Goal: Task Accomplishment & Management: Complete application form

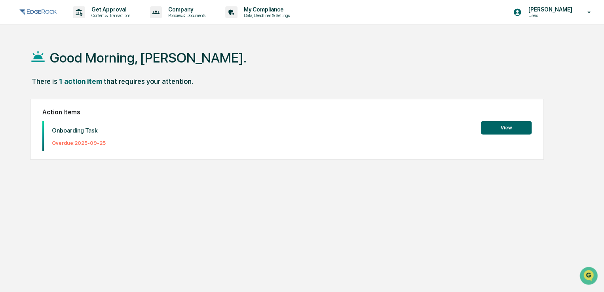
click at [510, 129] on button "View" at bounding box center [506, 127] width 51 height 13
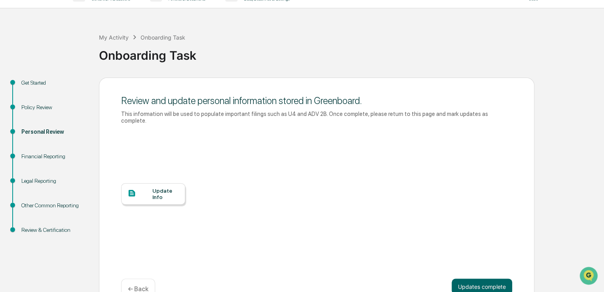
scroll to position [30, 0]
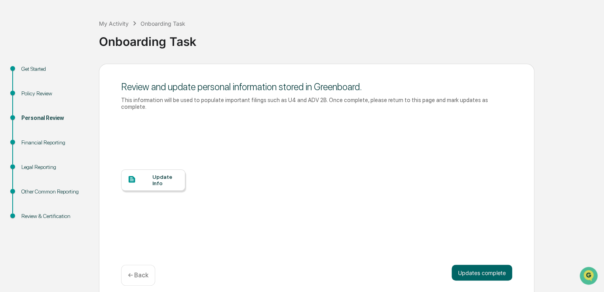
click at [156, 177] on div "Update Info" at bounding box center [165, 180] width 27 height 13
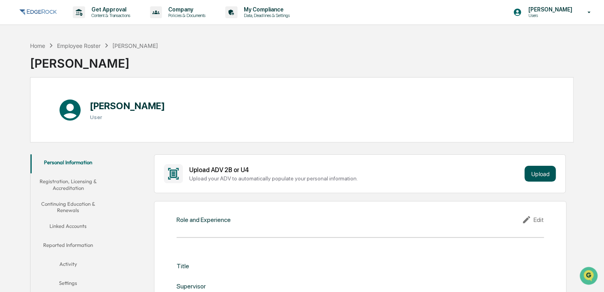
click at [538, 170] on button "Upload" at bounding box center [540, 174] width 31 height 16
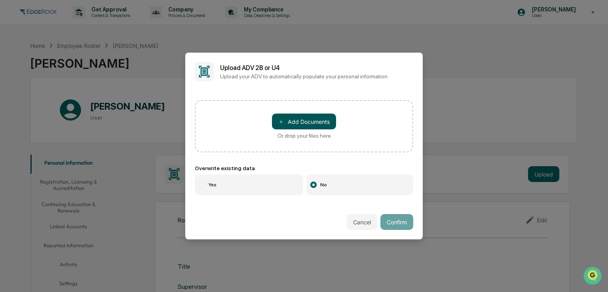
click at [312, 122] on button "＋ Add Documents" at bounding box center [304, 122] width 64 height 16
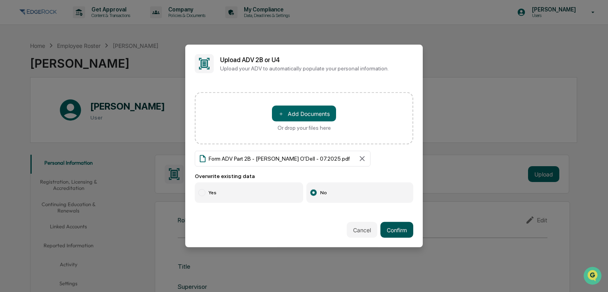
click at [397, 230] on button "Confirm" at bounding box center [396, 230] width 33 height 16
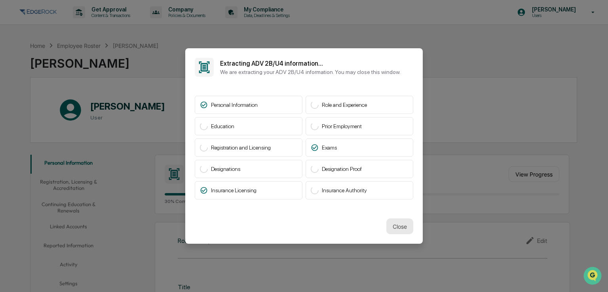
click at [398, 229] on button "Close" at bounding box center [399, 227] width 27 height 16
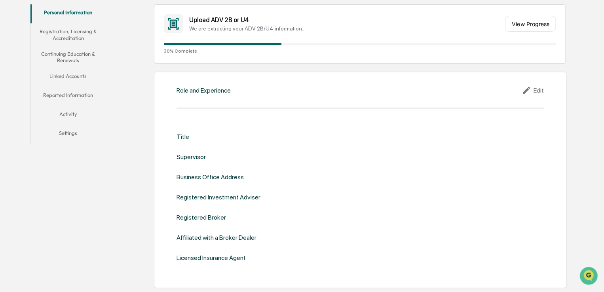
scroll to position [158, 0]
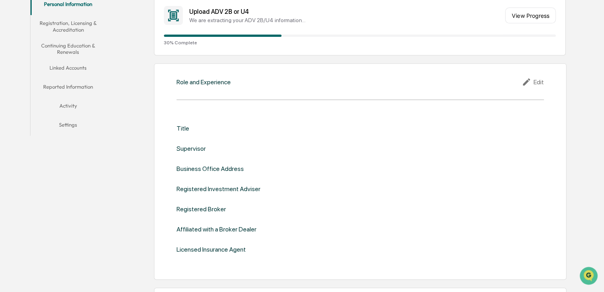
click at [527, 82] on icon at bounding box center [528, 82] width 12 height 10
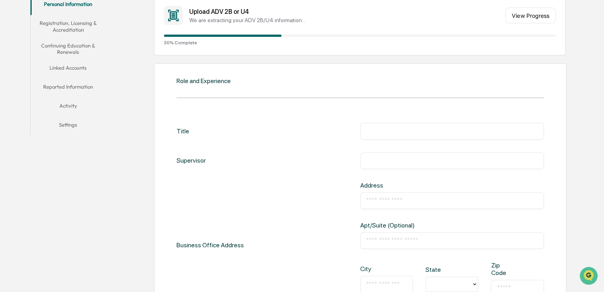
click at [190, 137] on div "Title ​" at bounding box center [360, 131] width 367 height 17
click at [196, 129] on div "Title ​" at bounding box center [360, 131] width 367 height 17
click at [185, 130] on div "Title" at bounding box center [183, 131] width 13 height 17
click at [184, 132] on div "Title" at bounding box center [183, 131] width 13 height 17
click at [270, 138] on div "Title ​" at bounding box center [360, 131] width 367 height 17
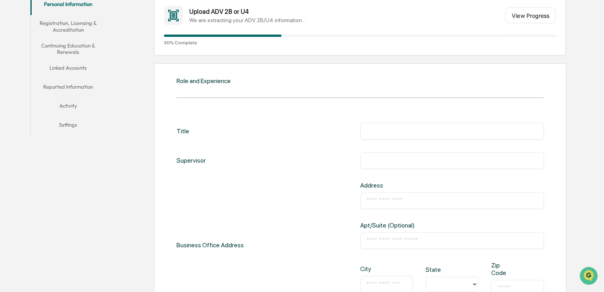
click at [395, 132] on input "text" at bounding box center [452, 131] width 172 height 8
type input "*******"
type input "**********"
type input "***"
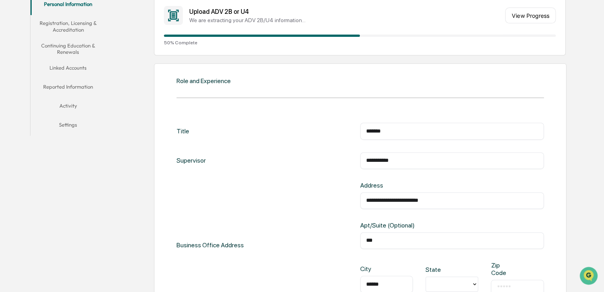
type input "******"
type input "**"
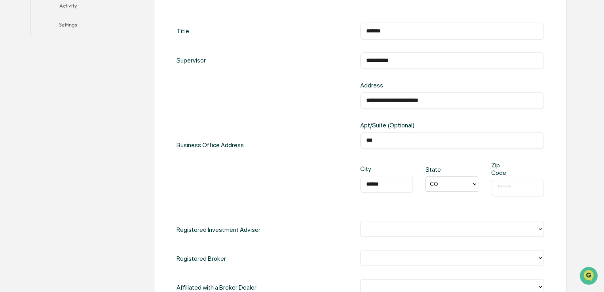
scroll to position [277, 0]
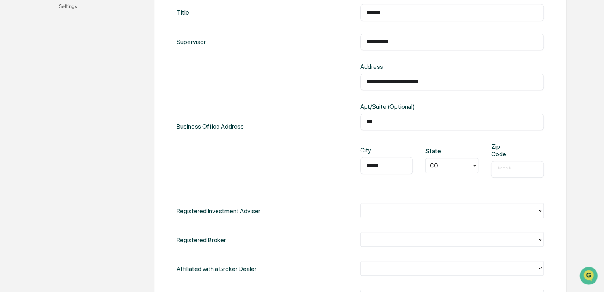
click at [505, 168] on input "text" at bounding box center [517, 169] width 41 height 8
type input "*****"
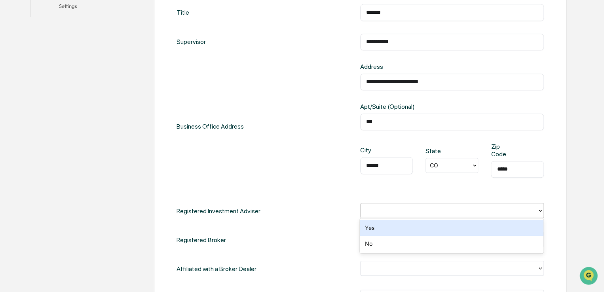
click at [382, 213] on div at bounding box center [449, 210] width 169 height 9
click at [377, 229] on div "Yes" at bounding box center [452, 228] width 184 height 16
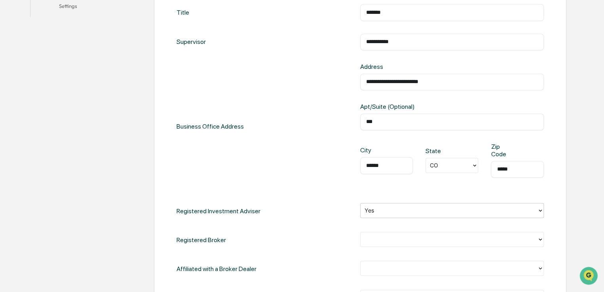
click at [378, 236] on div at bounding box center [449, 239] width 169 height 9
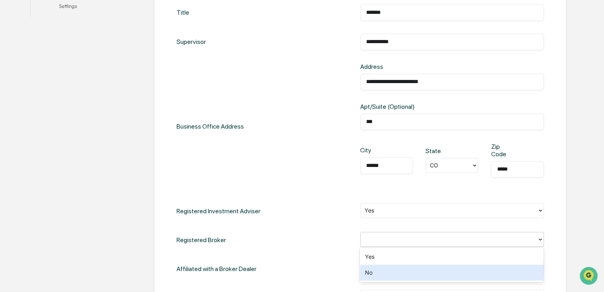
click at [374, 273] on div "No" at bounding box center [452, 273] width 184 height 16
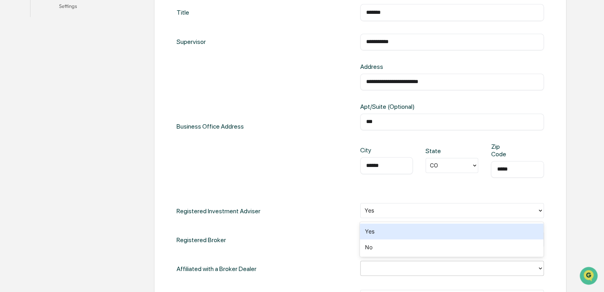
click at [378, 264] on div at bounding box center [449, 268] width 169 height 9
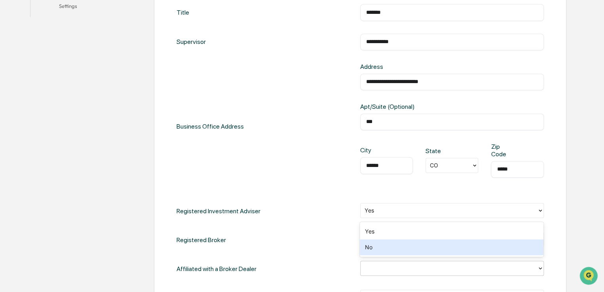
click at [378, 247] on div "No" at bounding box center [452, 248] width 184 height 16
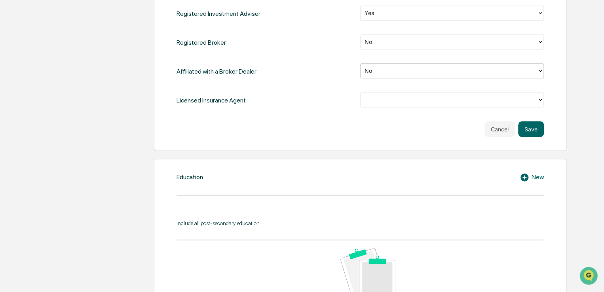
scroll to position [475, 0]
click at [420, 99] on div at bounding box center [449, 99] width 169 height 9
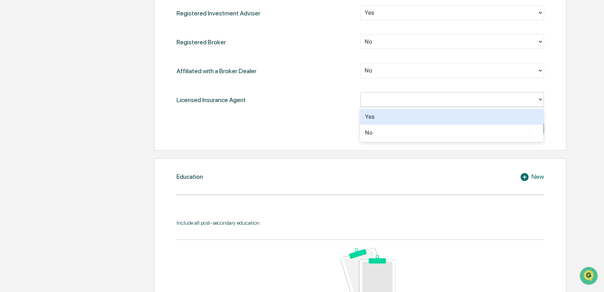
click at [405, 121] on div "Yes" at bounding box center [452, 117] width 184 height 16
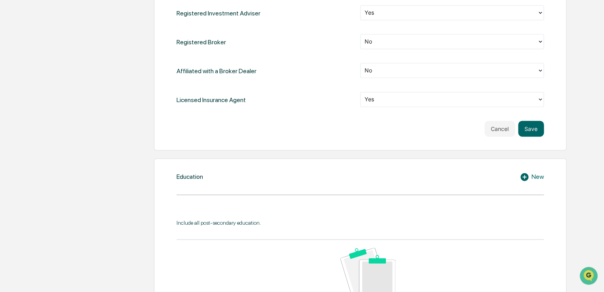
click at [525, 175] on icon at bounding box center [525, 177] width 8 height 8
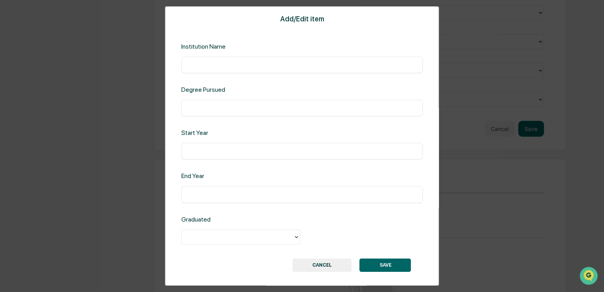
click at [252, 68] on input "text" at bounding box center [302, 65] width 230 height 8
type input "**********"
type input "****"
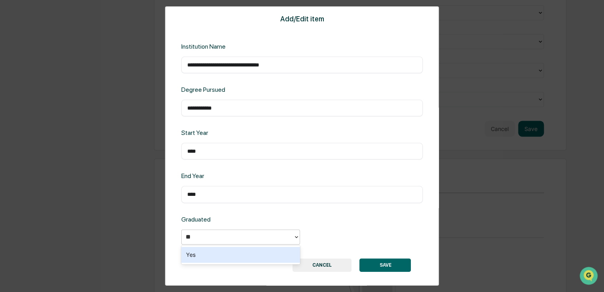
type input "***"
click at [188, 251] on div "Yes" at bounding box center [240, 255] width 119 height 16
click at [387, 260] on button "SAVE" at bounding box center [384, 264] width 51 height 13
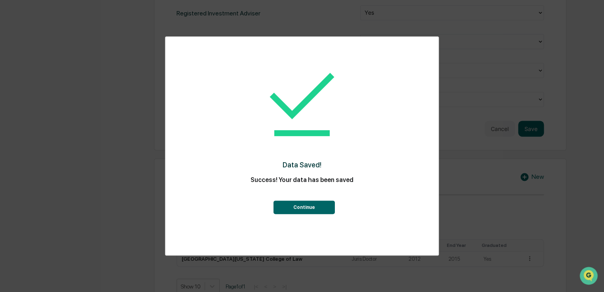
click at [297, 208] on button "Continue" at bounding box center [303, 207] width 61 height 13
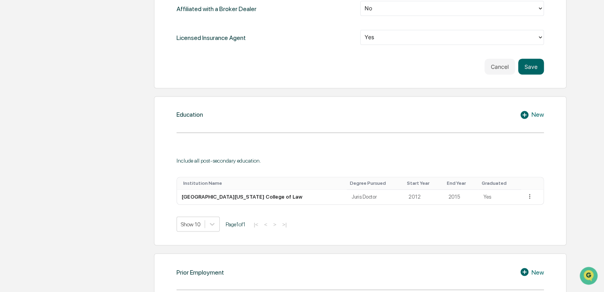
scroll to position [554, 0]
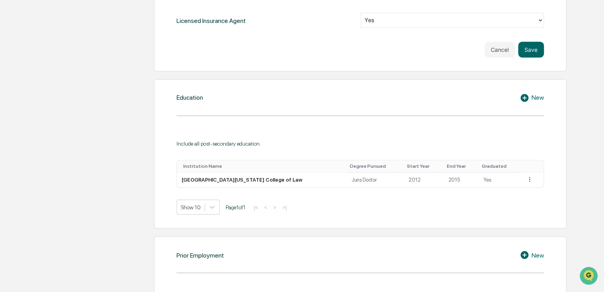
click at [525, 99] on icon at bounding box center [525, 98] width 8 height 8
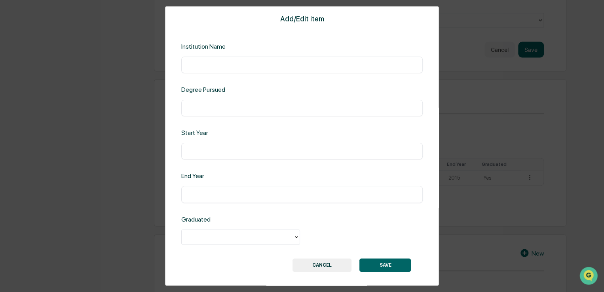
click at [230, 66] on input "text" at bounding box center [302, 65] width 230 height 8
type input "**********"
click at [204, 147] on input "text" at bounding box center [302, 151] width 230 height 8
type input "*"
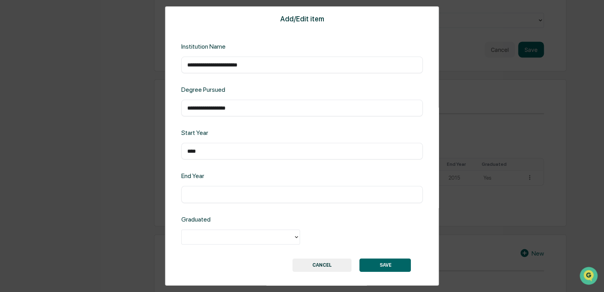
type input "****"
type input "***"
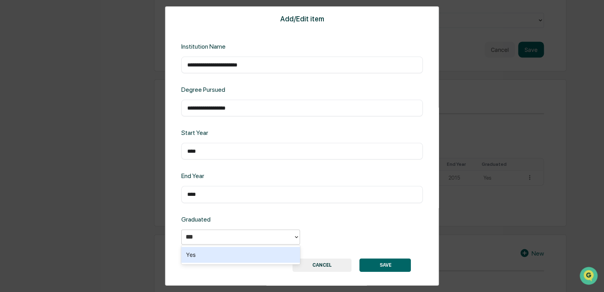
click at [217, 254] on div "Yes" at bounding box center [240, 255] width 119 height 16
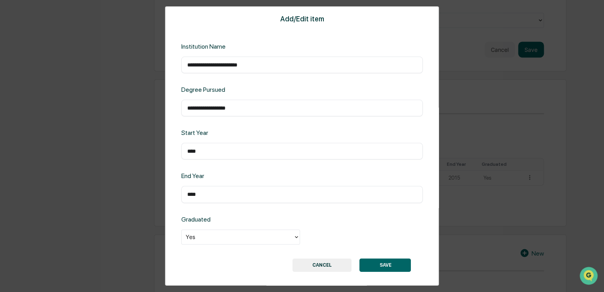
click at [384, 259] on button "SAVE" at bounding box center [384, 264] width 51 height 13
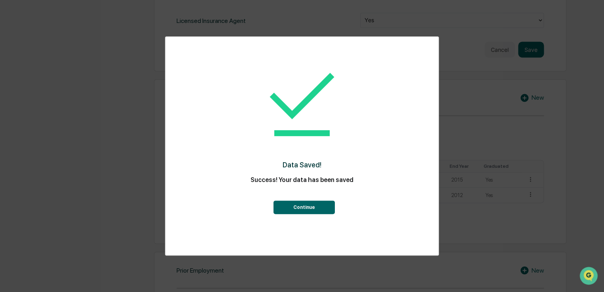
click at [295, 209] on button "Continue" at bounding box center [303, 207] width 61 height 13
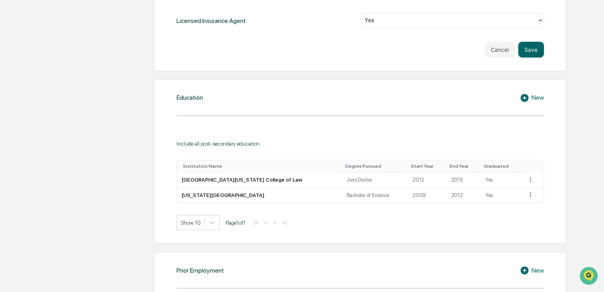
click at [538, 97] on div "New" at bounding box center [532, 98] width 24 height 10
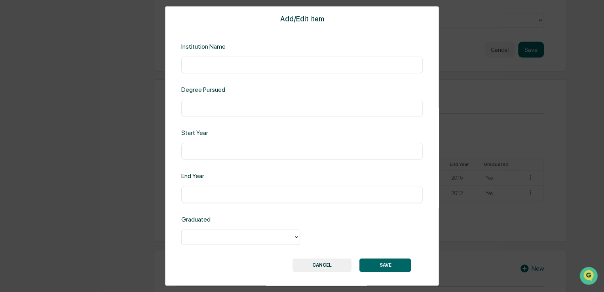
click at [198, 68] on input "text" at bounding box center [302, 65] width 230 height 8
type input "**********"
type input "****"
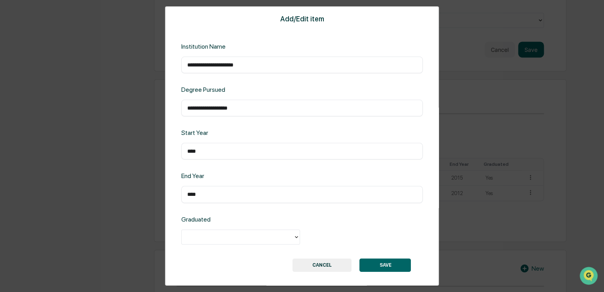
drag, startPoint x: 390, startPoint y: 264, endPoint x: 365, endPoint y: 251, distance: 27.6
click at [386, 263] on button "SAVE" at bounding box center [384, 264] width 51 height 13
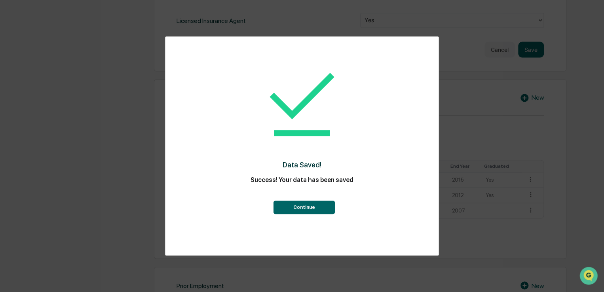
click at [301, 208] on button "Continue" at bounding box center [303, 207] width 61 height 13
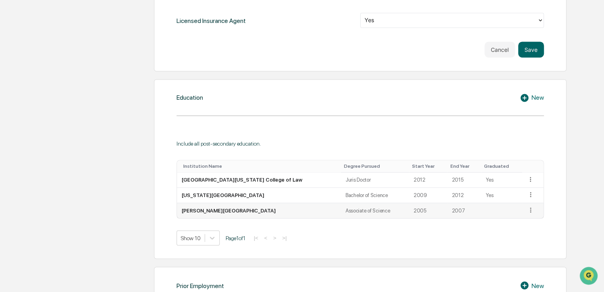
click at [527, 210] on icon at bounding box center [531, 210] width 8 height 8
click at [519, 219] on div "Edit" at bounding box center [521, 221] width 25 height 13
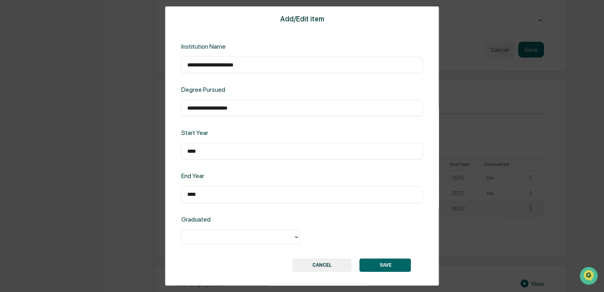
click at [277, 233] on div at bounding box center [238, 236] width 104 height 9
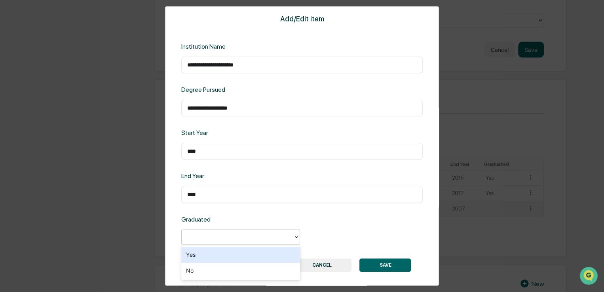
click at [270, 254] on div "Yes" at bounding box center [240, 255] width 119 height 16
click at [383, 270] on button "SAVE" at bounding box center [384, 264] width 51 height 13
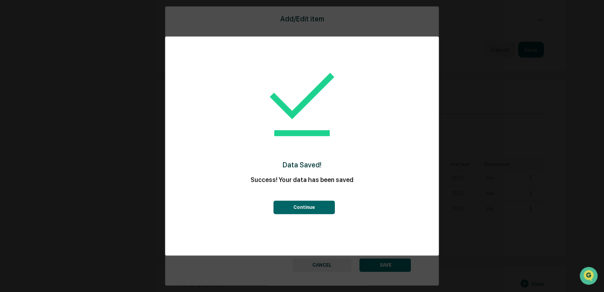
click at [299, 202] on button "Continue" at bounding box center [303, 207] width 61 height 13
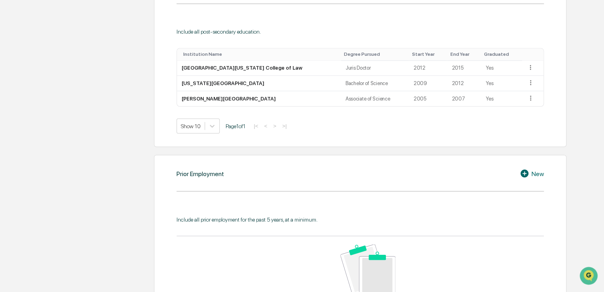
scroll to position [713, 0]
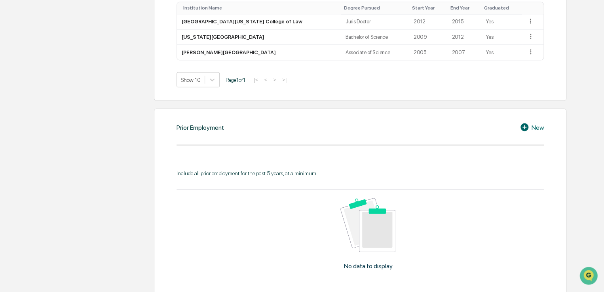
click at [531, 127] on div "New" at bounding box center [532, 127] width 24 height 10
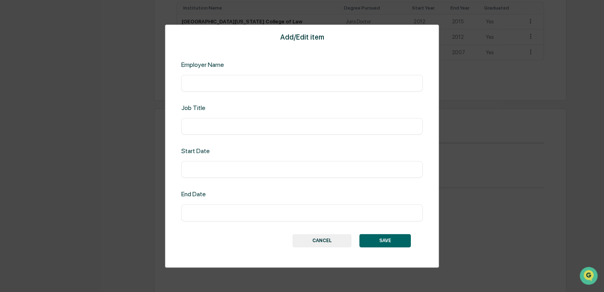
click at [247, 87] on input "text" at bounding box center [302, 83] width 230 height 8
type input "**********"
type input "*******"
type input "*"
type input "*******"
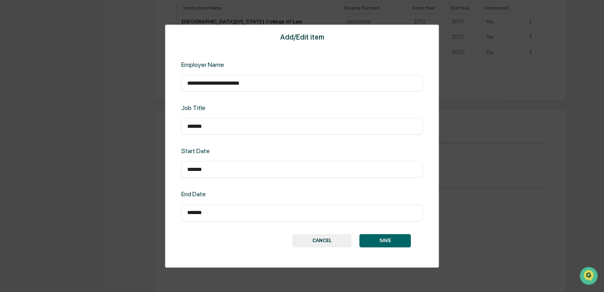
type input "*******"
click at [382, 236] on button "SAVE" at bounding box center [384, 240] width 51 height 13
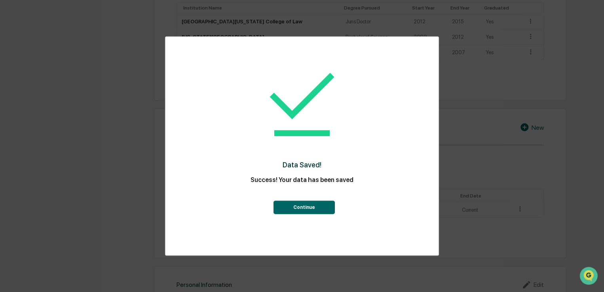
click at [307, 209] on button "Continue" at bounding box center [303, 207] width 61 height 13
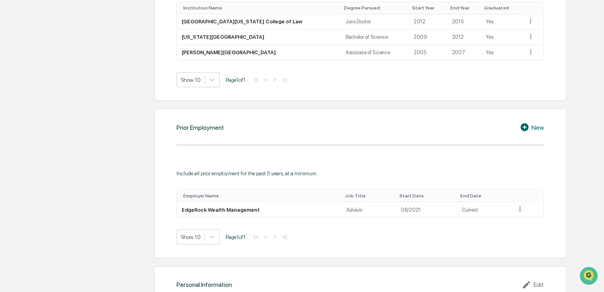
click at [529, 124] on icon at bounding box center [526, 127] width 12 height 10
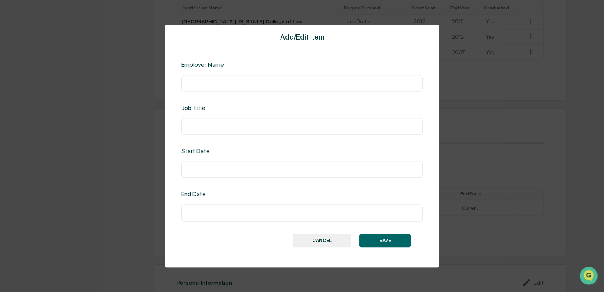
click at [230, 87] on input "text" at bounding box center [302, 83] width 230 height 8
type input "**********"
click at [261, 171] on input "text" at bounding box center [302, 170] width 230 height 8
type input "*******"
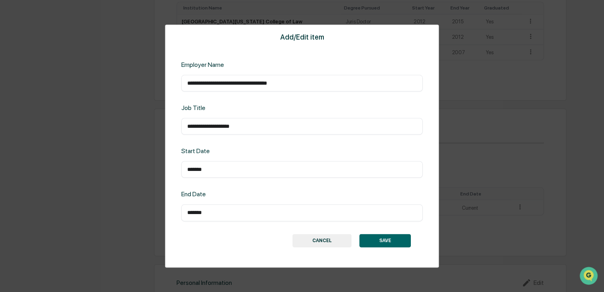
type input "*******"
click at [373, 241] on button "SAVE" at bounding box center [384, 240] width 51 height 13
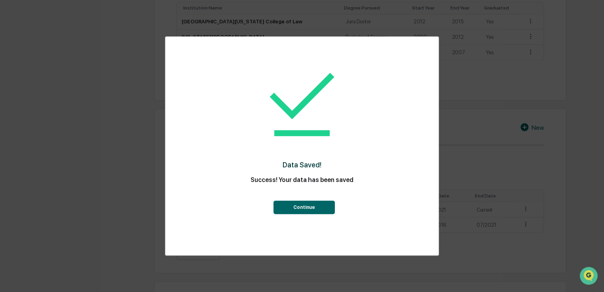
click at [307, 202] on button "Continue" at bounding box center [303, 207] width 61 height 13
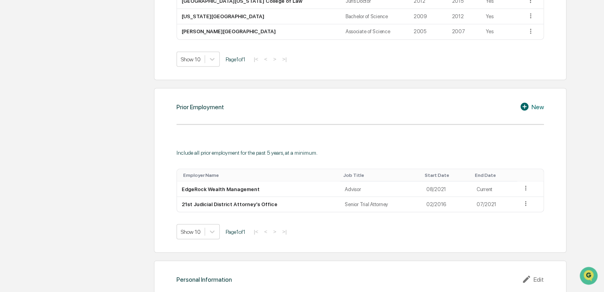
scroll to position [692, 0]
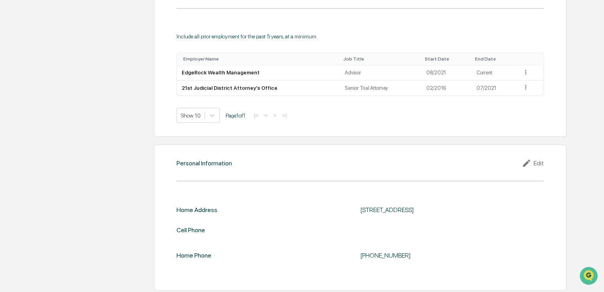
scroll to position [644, 0]
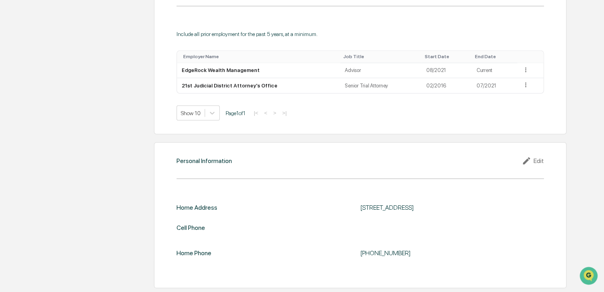
drag, startPoint x: 385, startPoint y: 232, endPoint x: 383, endPoint y: 226, distance: 5.5
click at [385, 232] on div "Home Address [STREET_ADDRESS] Cell Phone Home Phone [PHONE_NUMBER]" at bounding box center [360, 232] width 367 height 58
click at [515, 230] on div at bounding box center [452, 228] width 184 height 8
click at [204, 227] on div "Cell Phone" at bounding box center [191, 228] width 29 height 8
click at [387, 229] on div at bounding box center [452, 228] width 184 height 8
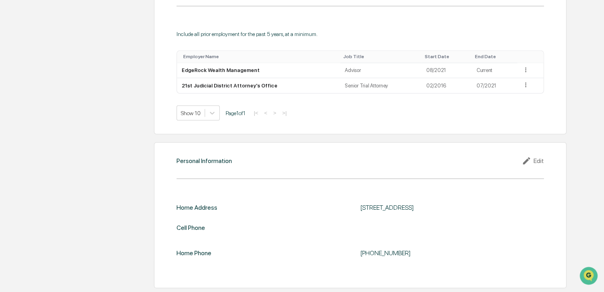
drag, startPoint x: 394, startPoint y: 230, endPoint x: 410, endPoint y: 230, distance: 15.8
click at [395, 230] on div at bounding box center [452, 228] width 184 height 8
click at [540, 158] on div "Edit" at bounding box center [533, 161] width 22 height 10
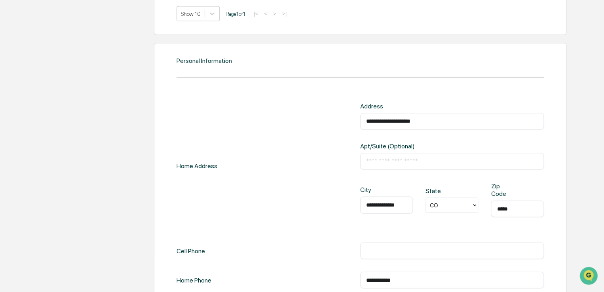
scroll to position [785, 0]
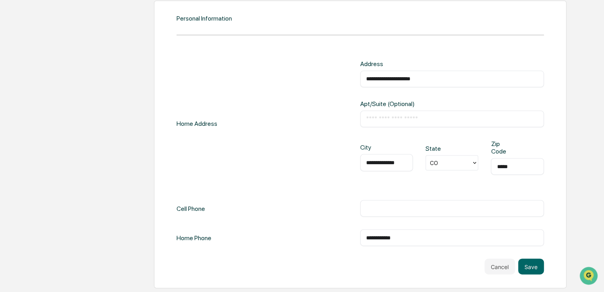
click at [387, 207] on input "text" at bounding box center [452, 209] width 172 height 8
type input "**********"
click at [530, 262] on button "Save" at bounding box center [531, 267] width 26 height 16
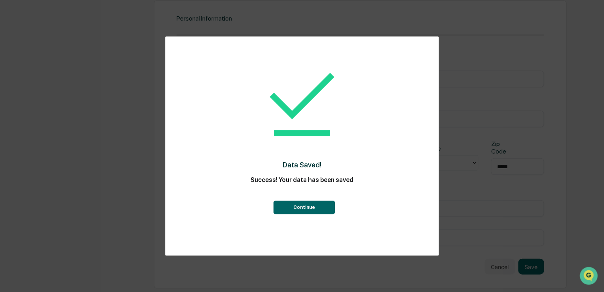
click at [325, 208] on button "Continue" at bounding box center [303, 207] width 61 height 13
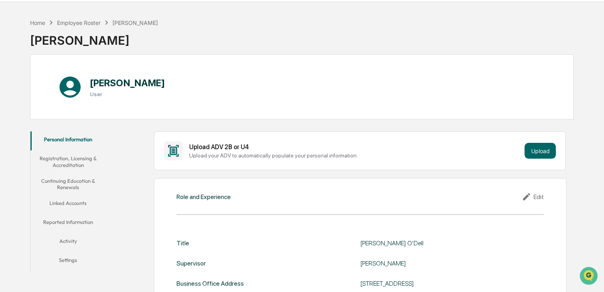
scroll to position [0, 0]
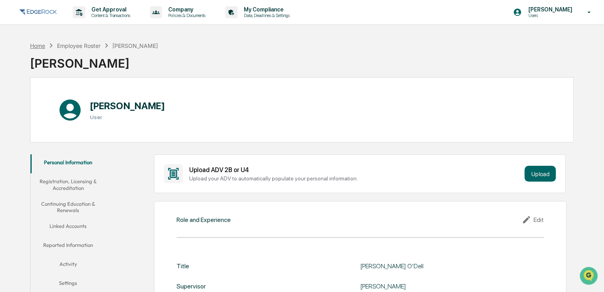
click at [44, 48] on div "Home" at bounding box center [37, 45] width 15 height 7
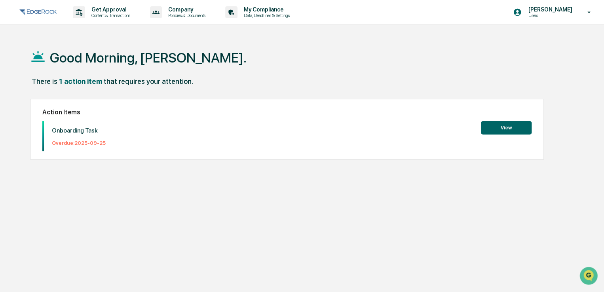
click at [501, 126] on button "View" at bounding box center [506, 127] width 51 height 13
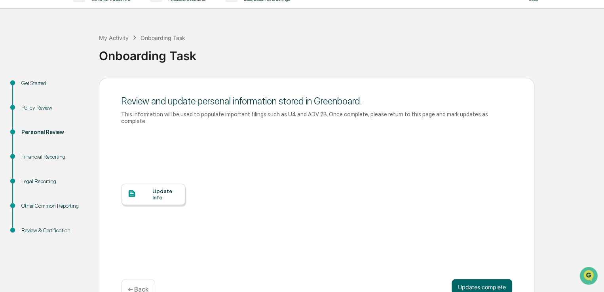
scroll to position [30, 0]
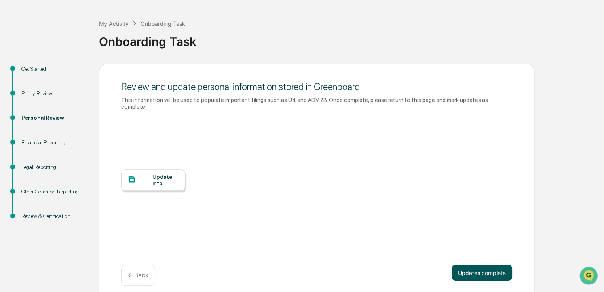
click at [475, 265] on button "Updates complete" at bounding box center [482, 273] width 61 height 16
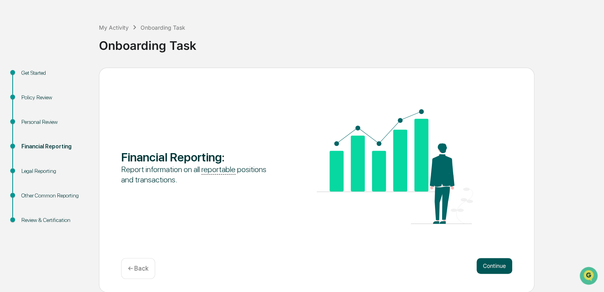
click at [494, 266] on button "Continue" at bounding box center [495, 266] width 36 height 16
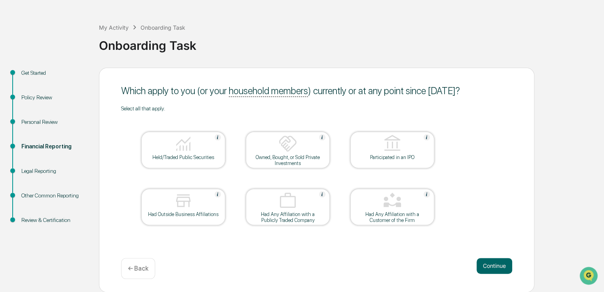
click at [168, 151] on div at bounding box center [183, 144] width 79 height 20
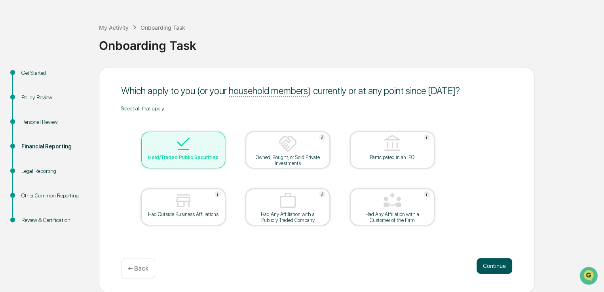
click at [494, 266] on button "Continue" at bounding box center [495, 266] width 36 height 16
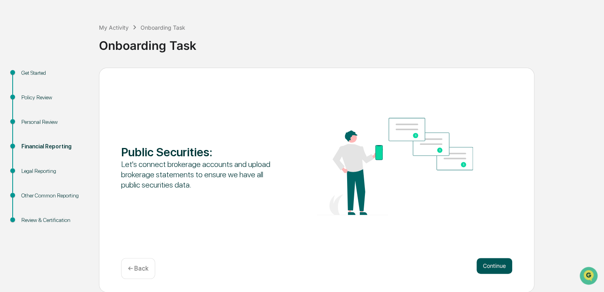
click at [496, 264] on button "Continue" at bounding box center [495, 266] width 36 height 16
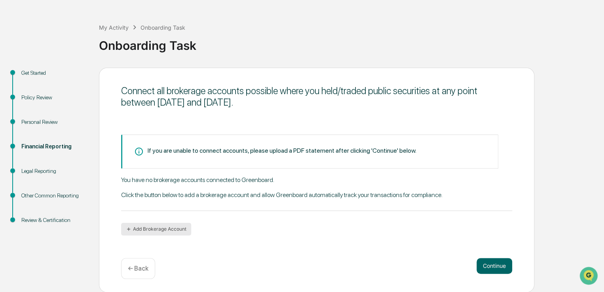
click at [158, 225] on button "Add Brokerage Account" at bounding box center [156, 229] width 70 height 13
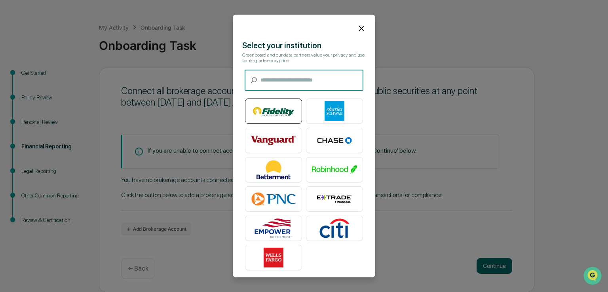
click at [270, 108] on img at bounding box center [273, 111] width 45 height 20
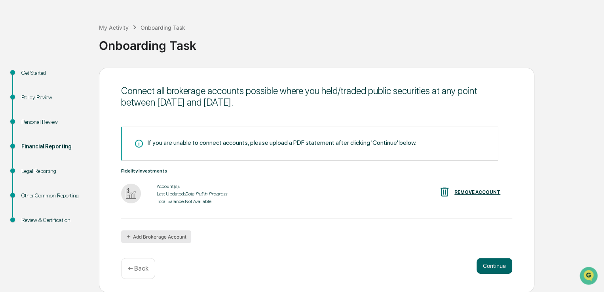
click at [147, 232] on button "Add Brokerage Account" at bounding box center [156, 236] width 70 height 13
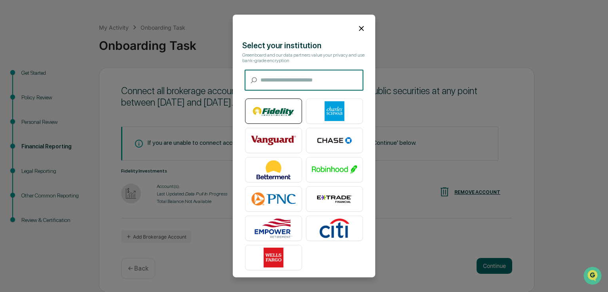
click at [279, 114] on img at bounding box center [273, 111] width 45 height 20
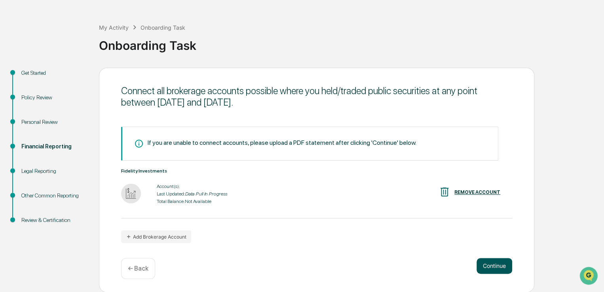
click at [496, 264] on button "Continue" at bounding box center [495, 266] width 36 height 16
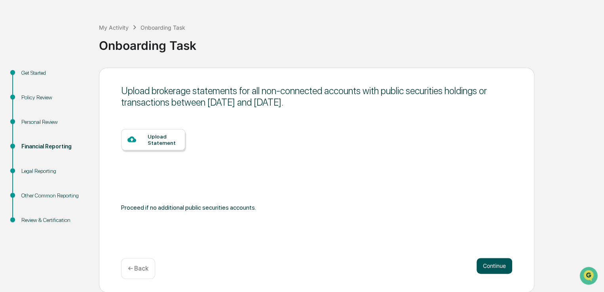
click at [496, 264] on button "Continue" at bounding box center [495, 266] width 36 height 16
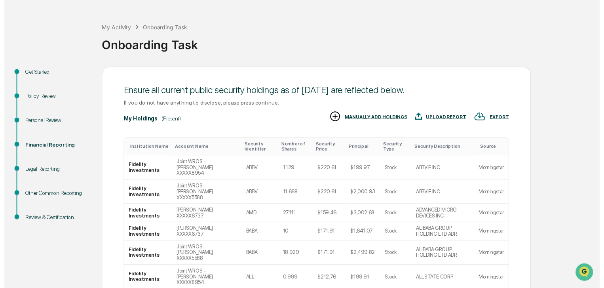
scroll to position [148, 0]
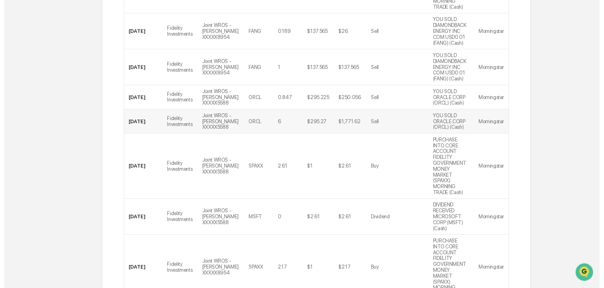
scroll to position [292, 0]
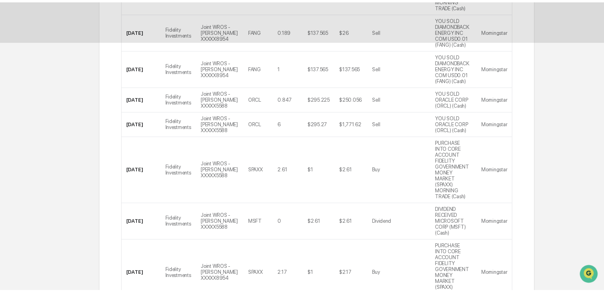
scroll to position [27, 0]
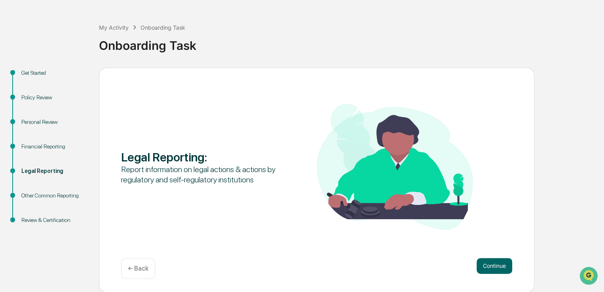
click at [490, 264] on button "Continue" at bounding box center [495, 266] width 36 height 16
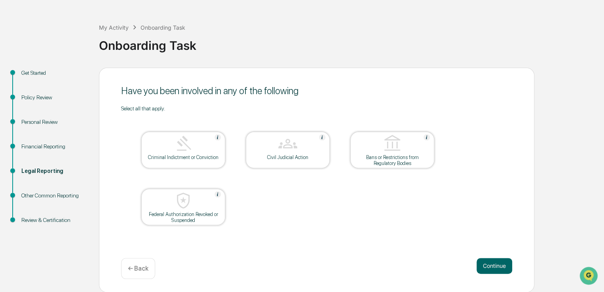
click at [490, 264] on button "Continue" at bounding box center [495, 266] width 36 height 16
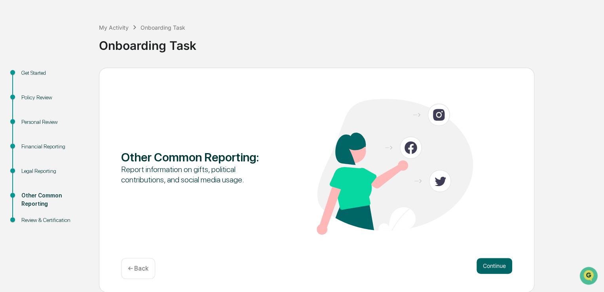
click at [490, 264] on button "Continue" at bounding box center [495, 266] width 36 height 16
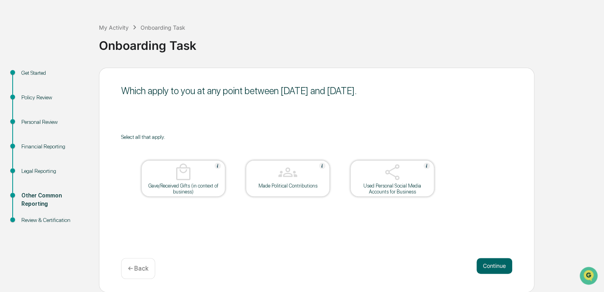
click at [395, 181] on img at bounding box center [392, 172] width 19 height 19
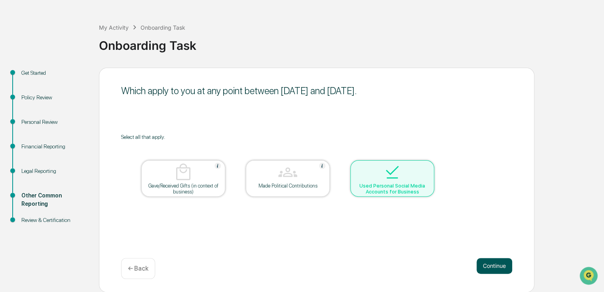
click at [492, 264] on button "Continue" at bounding box center [495, 266] width 36 height 16
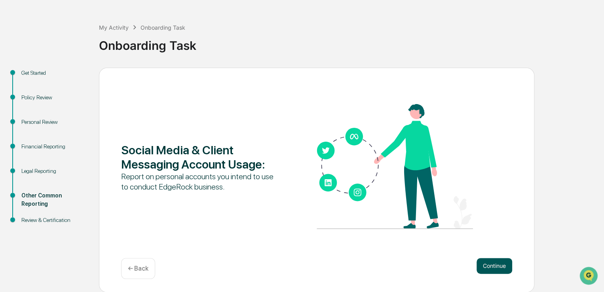
click at [487, 261] on button "Continue" at bounding box center [495, 266] width 36 height 16
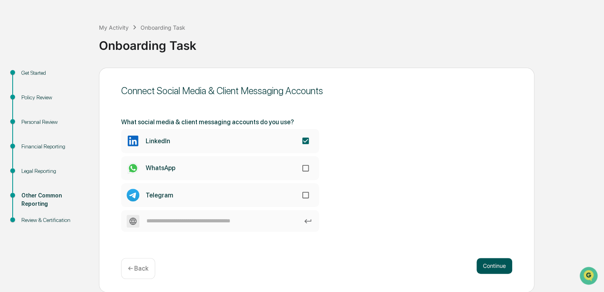
click at [499, 264] on button "Continue" at bounding box center [495, 266] width 36 height 16
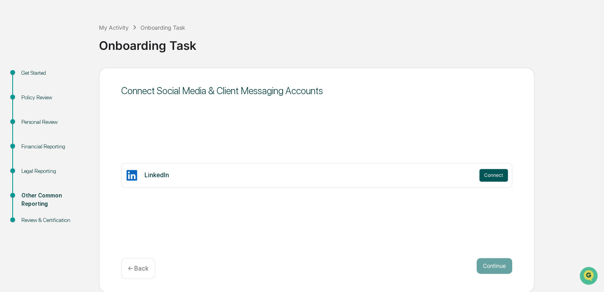
click at [490, 175] on button "Connect" at bounding box center [493, 175] width 29 height 13
click at [495, 264] on button "Continue" at bounding box center [495, 266] width 36 height 16
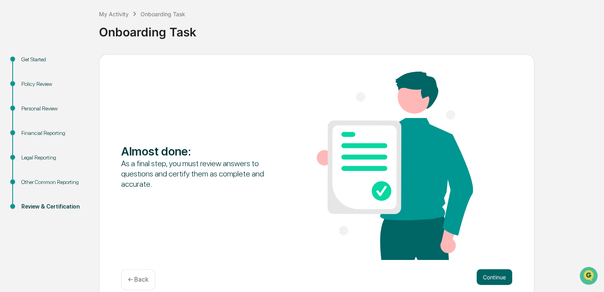
scroll to position [51, 0]
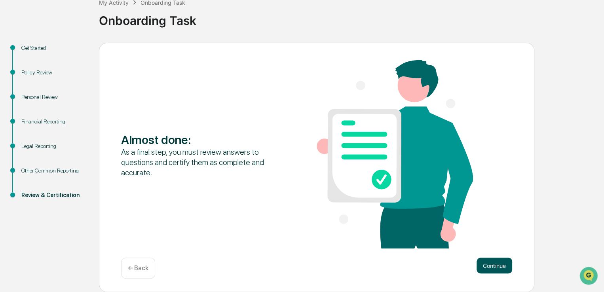
click at [496, 262] on button "Continue" at bounding box center [495, 266] width 36 height 16
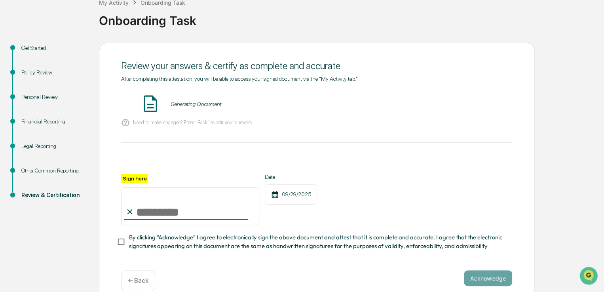
click at [173, 216] on input "Sign here" at bounding box center [190, 206] width 138 height 38
type input "**********"
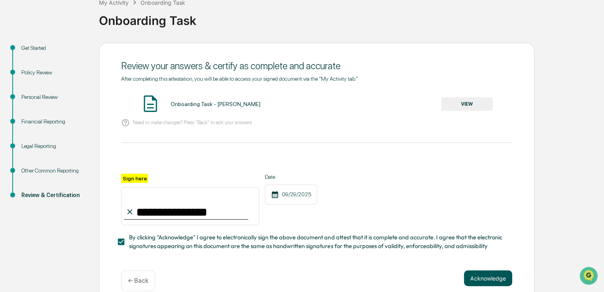
click at [494, 279] on button "Acknowledge" at bounding box center [488, 278] width 48 height 16
click at [463, 103] on button "VIEW" at bounding box center [466, 103] width 51 height 13
